Goal: Book appointment/travel/reservation

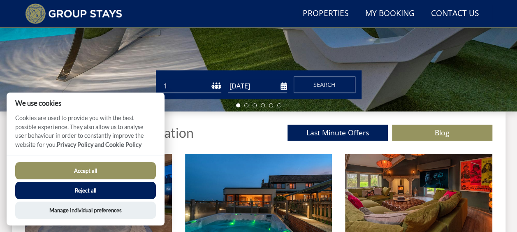
scroll to position [234, 0]
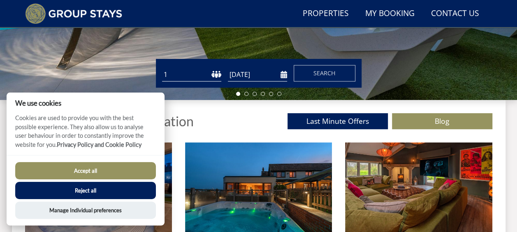
click at [98, 193] on button "Reject all" at bounding box center [85, 190] width 141 height 17
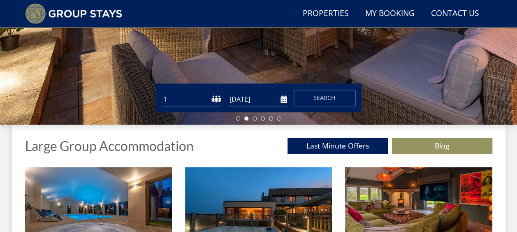
scroll to position [205, 0]
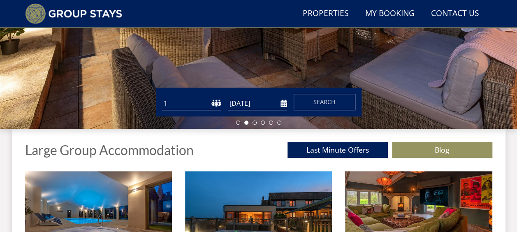
click at [215, 104] on select "1 2 3 4 5 6 7 8 9 10 11 12 13 14 15 16 17 18 19 20 21 22 23 24 25 26 27 28 29 3…" at bounding box center [191, 104] width 59 height 14
select select "50"
click at [162, 97] on select "1 2 3 4 5 6 7 8 9 10 11 12 13 14 15 16 17 18 19 20 21 22 23 24 25 26 27 28 29 3…" at bounding box center [191, 104] width 59 height 14
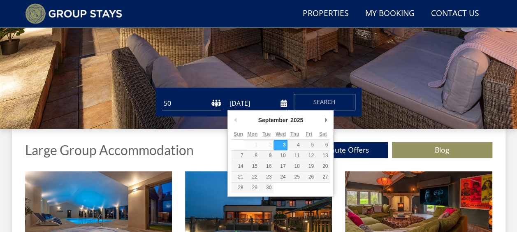
click at [285, 104] on input "[DATE]" at bounding box center [257, 104] width 59 height 14
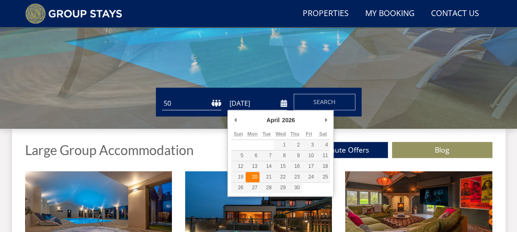
type input "[DATE]"
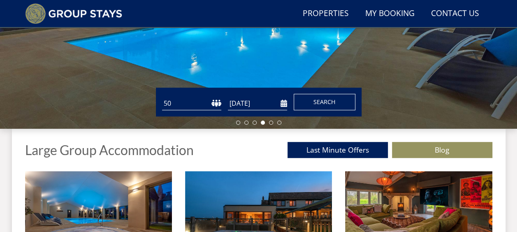
click at [323, 98] on span "Search" at bounding box center [324, 102] width 22 height 8
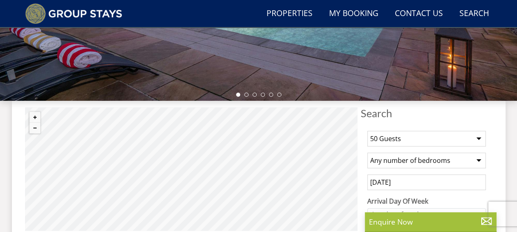
scroll to position [234, 0]
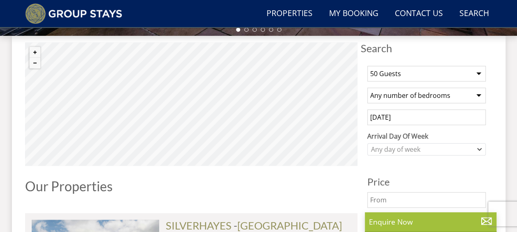
scroll to position [307, 0]
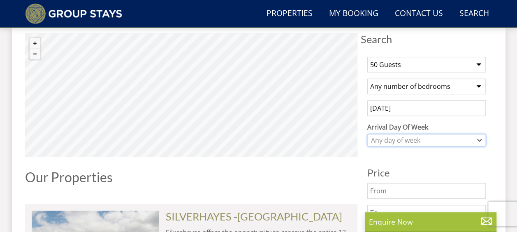
click at [466, 137] on div "Any day of week" at bounding box center [422, 140] width 107 height 9
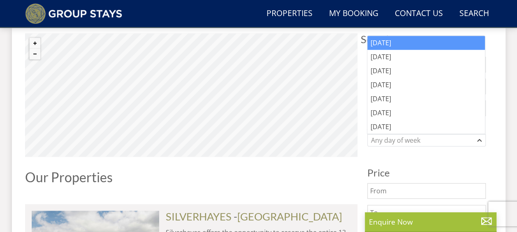
click at [418, 40] on div "[DATE]" at bounding box center [426, 43] width 118 height 14
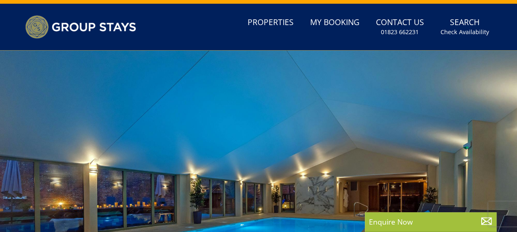
scroll to position [0, 0]
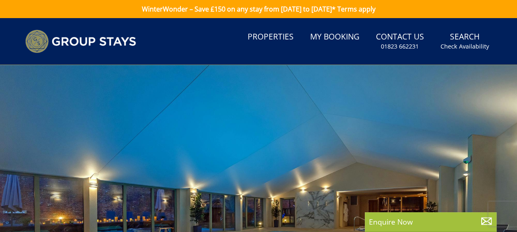
select select "50"
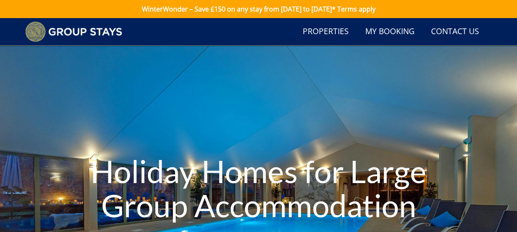
scroll to position [205, 0]
